Goal: Find specific fact: Find specific fact

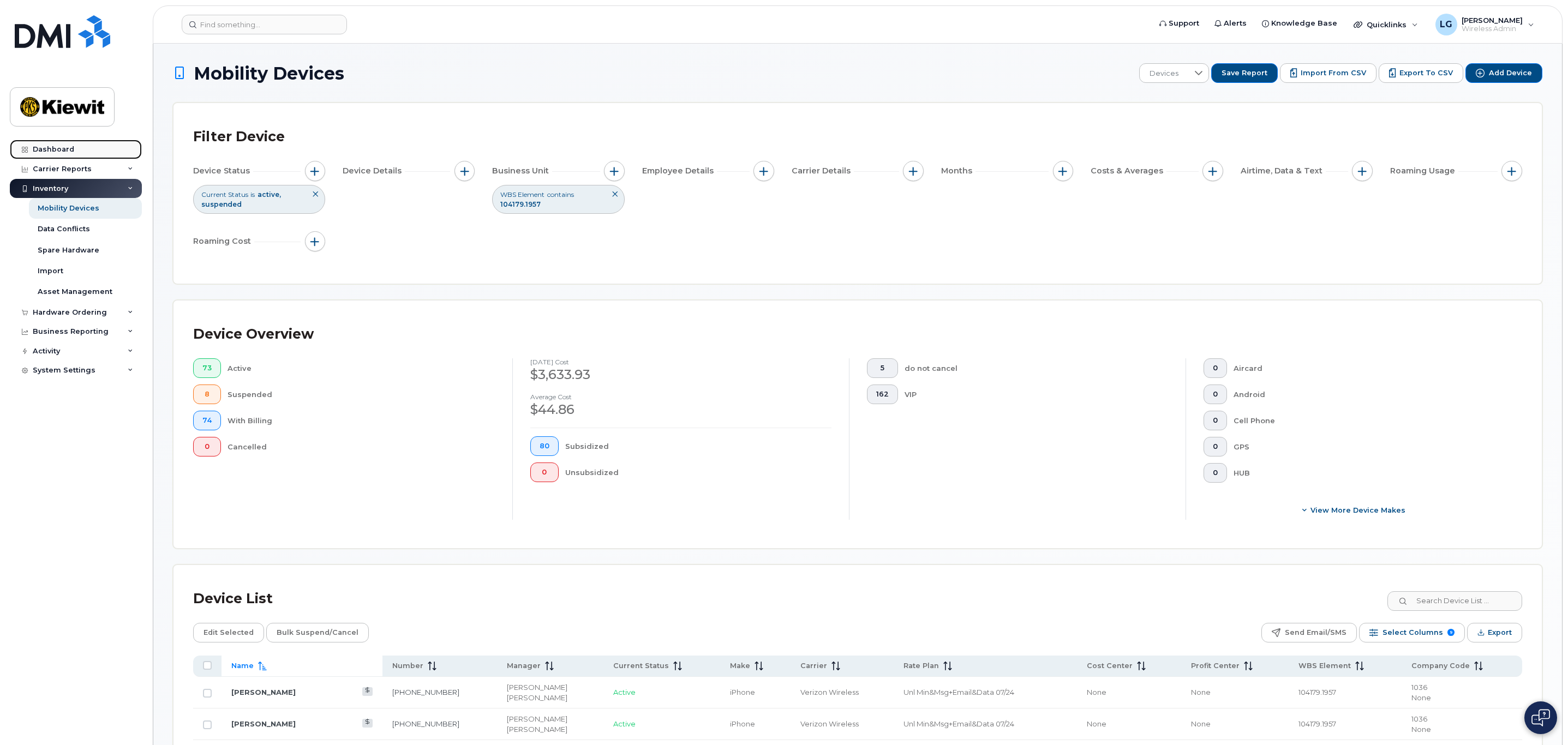
click at [61, 149] on div "Dashboard" at bounding box center [54, 149] width 41 height 9
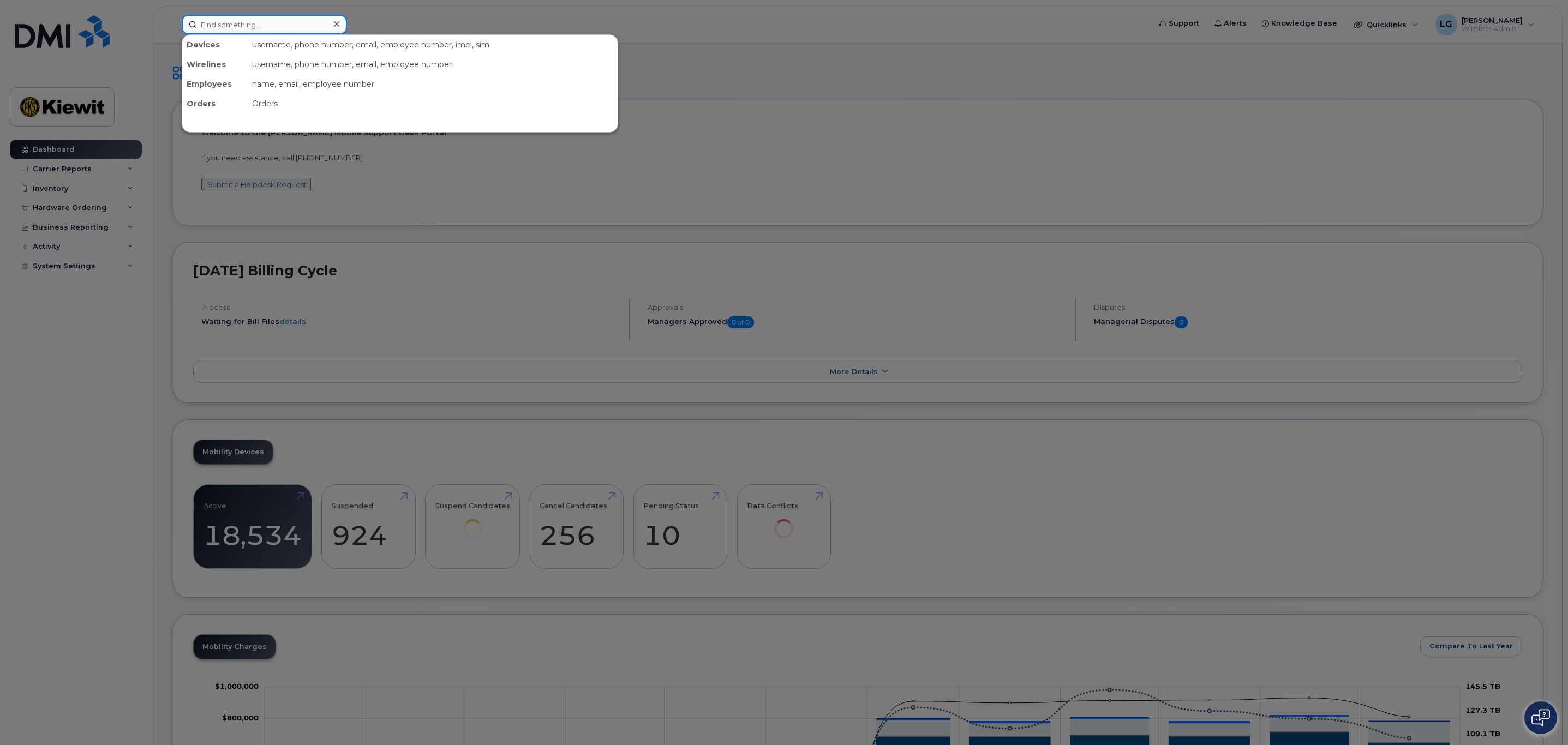
click at [245, 21] on input at bounding box center [264, 24] width 166 height 19
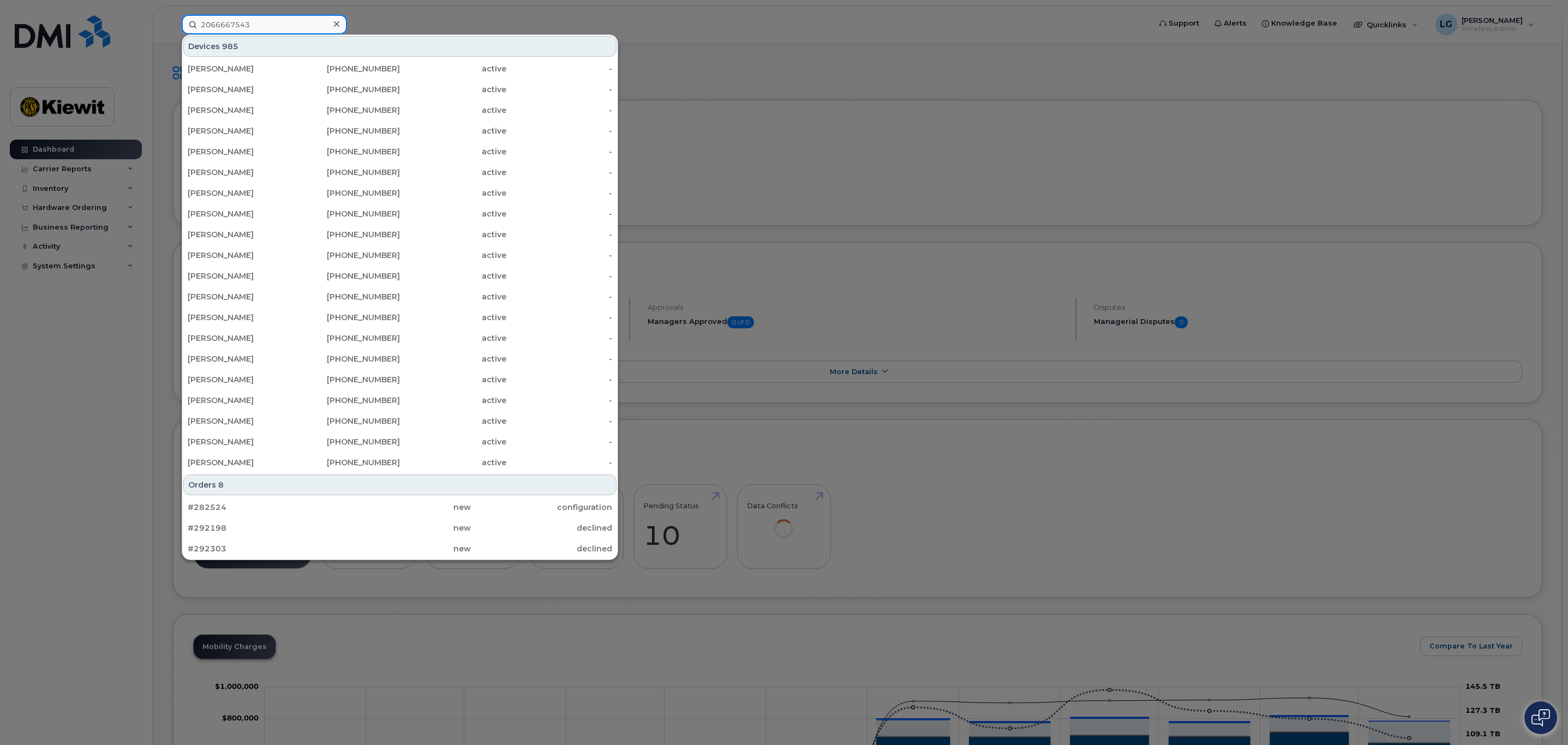
type input "2066667543"
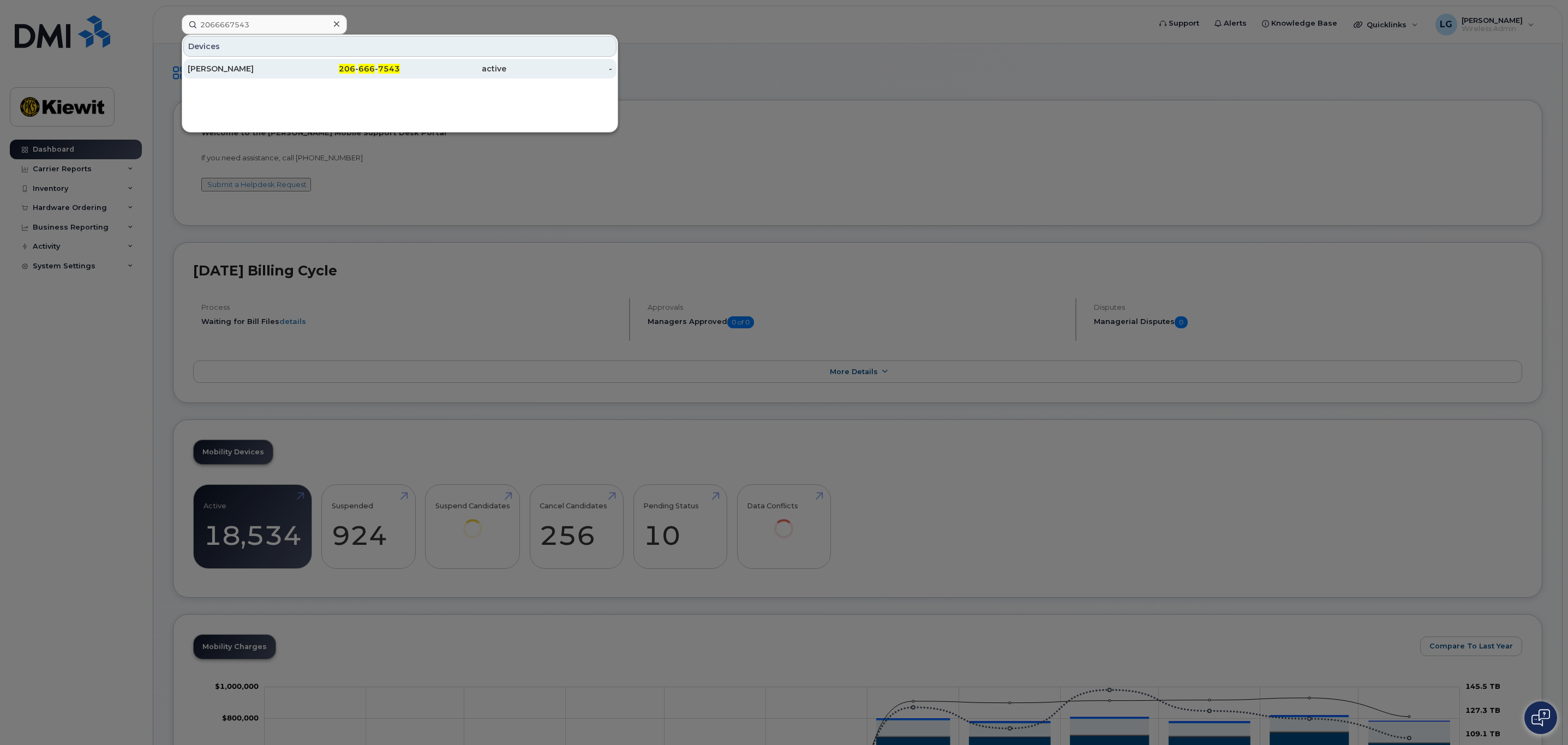
click at [251, 67] on div "[PERSON_NAME]" at bounding box center [240, 69] width 107 height 11
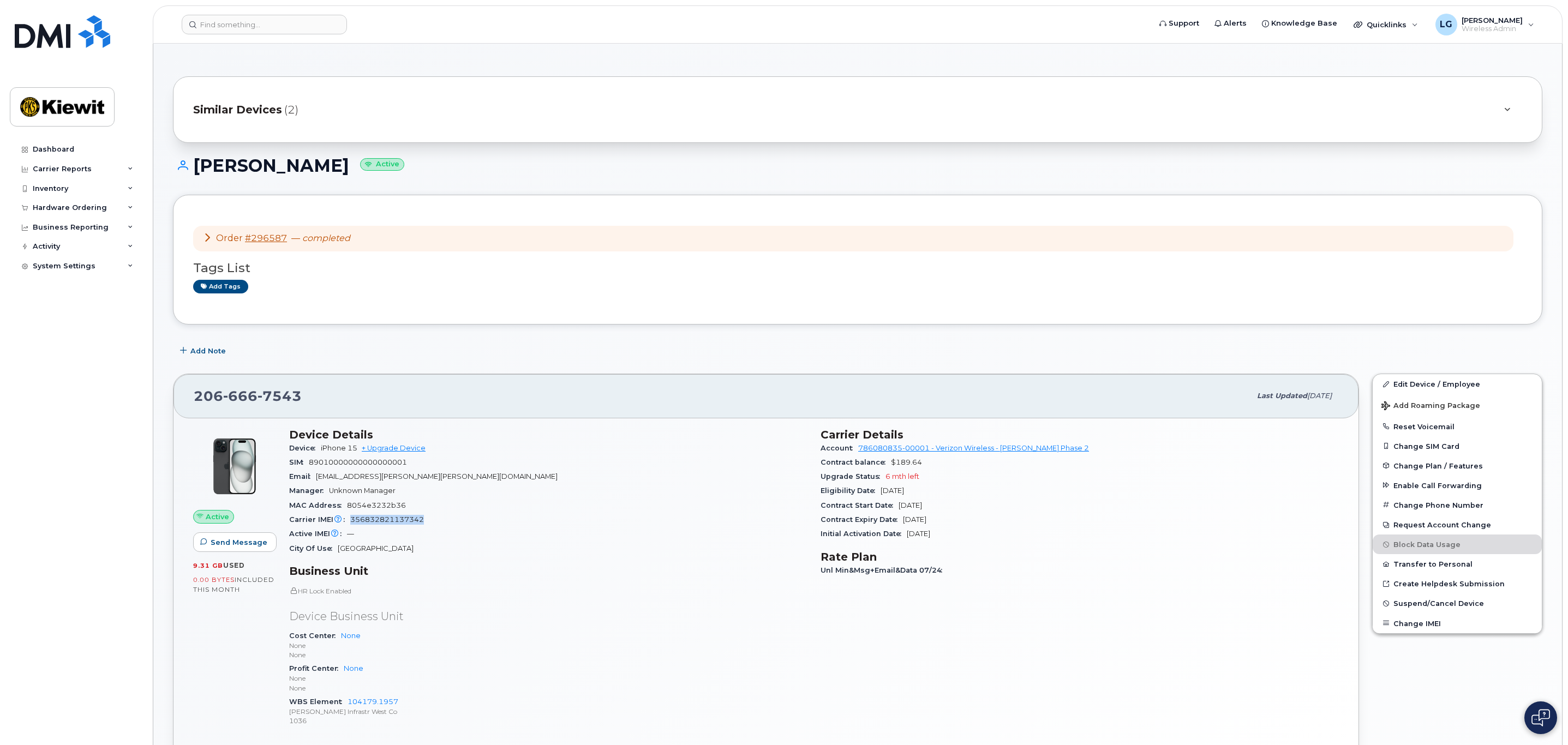
drag, startPoint x: 424, startPoint y: 522, endPoint x: 351, endPoint y: 521, distance: 73.0
click at [351, 521] on div "Carrier IMEI Carrier IMEI is reported during the last billing cycle or change o…" at bounding box center [548, 520] width 518 height 14
copy span "356832821137342"
click at [413, 465] on div "SIM 89010000000000000001" at bounding box center [548, 462] width 518 height 14
click at [60, 146] on div "Dashboard" at bounding box center [54, 149] width 41 height 9
